Goal: Use online tool/utility: Utilize a website feature to perform a specific function

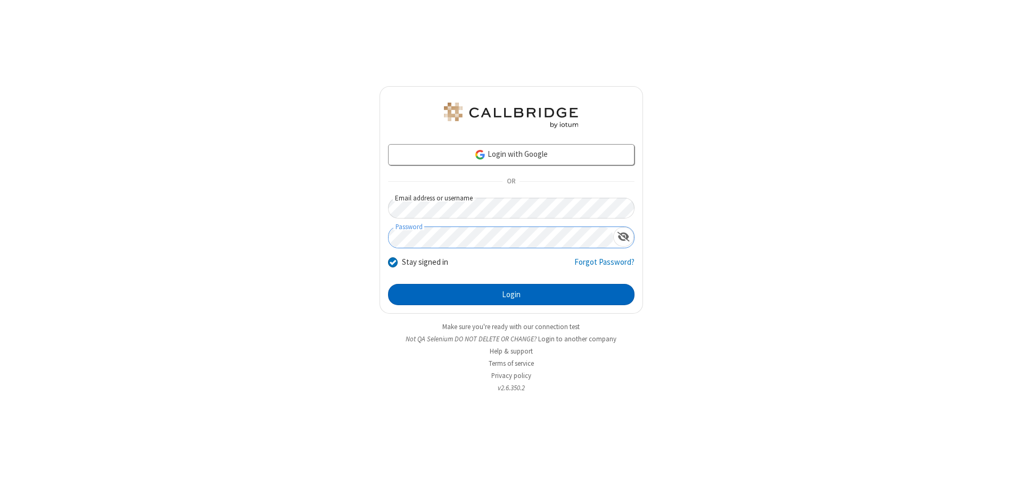
click at [511, 295] on button "Login" at bounding box center [511, 294] width 246 height 21
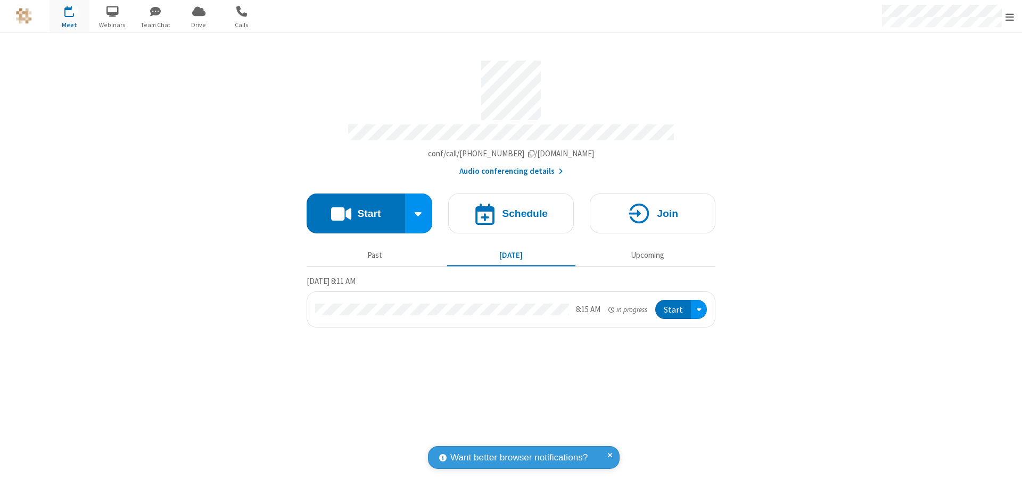
click at [355, 209] on button "Start" at bounding box center [355, 214] width 98 height 40
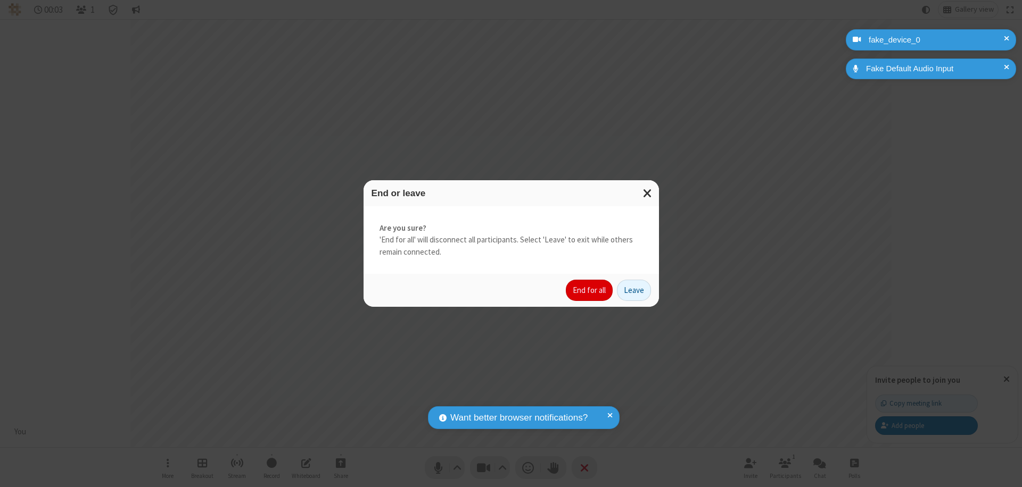
click at [590, 291] on button "End for all" at bounding box center [589, 290] width 47 height 21
